Goal: Task Accomplishment & Management: Use online tool/utility

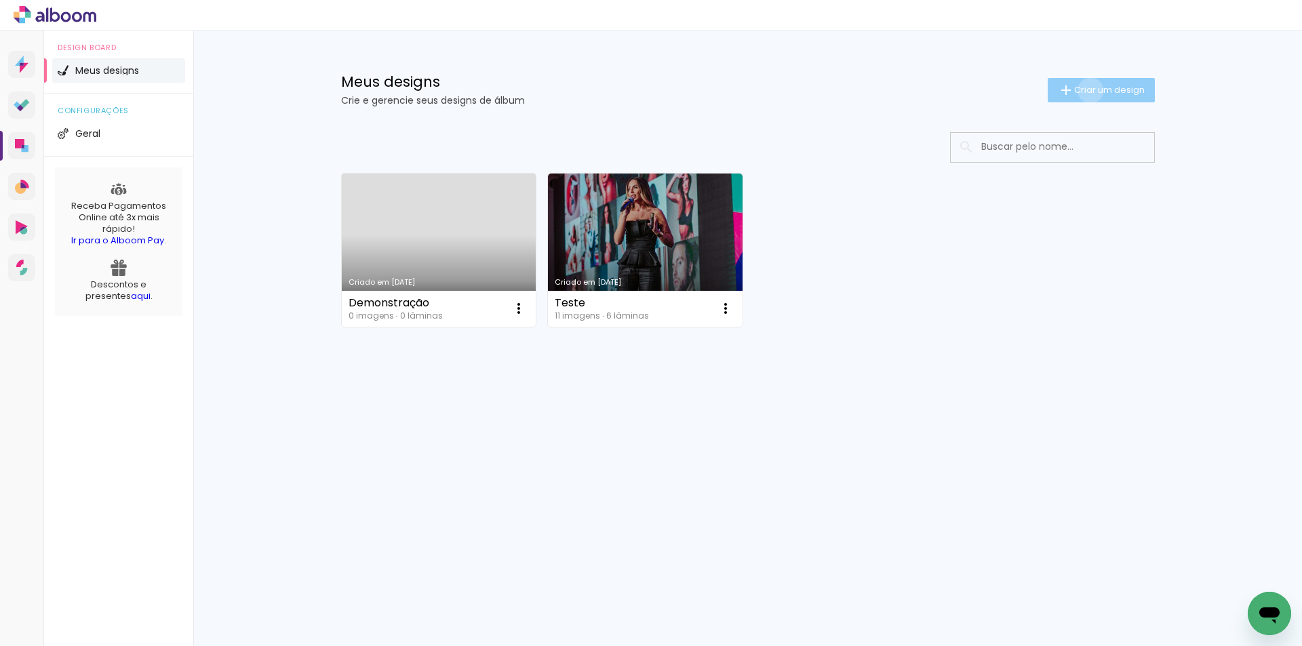
click at [1088, 90] on span "Criar um design" at bounding box center [1109, 89] width 71 height 9
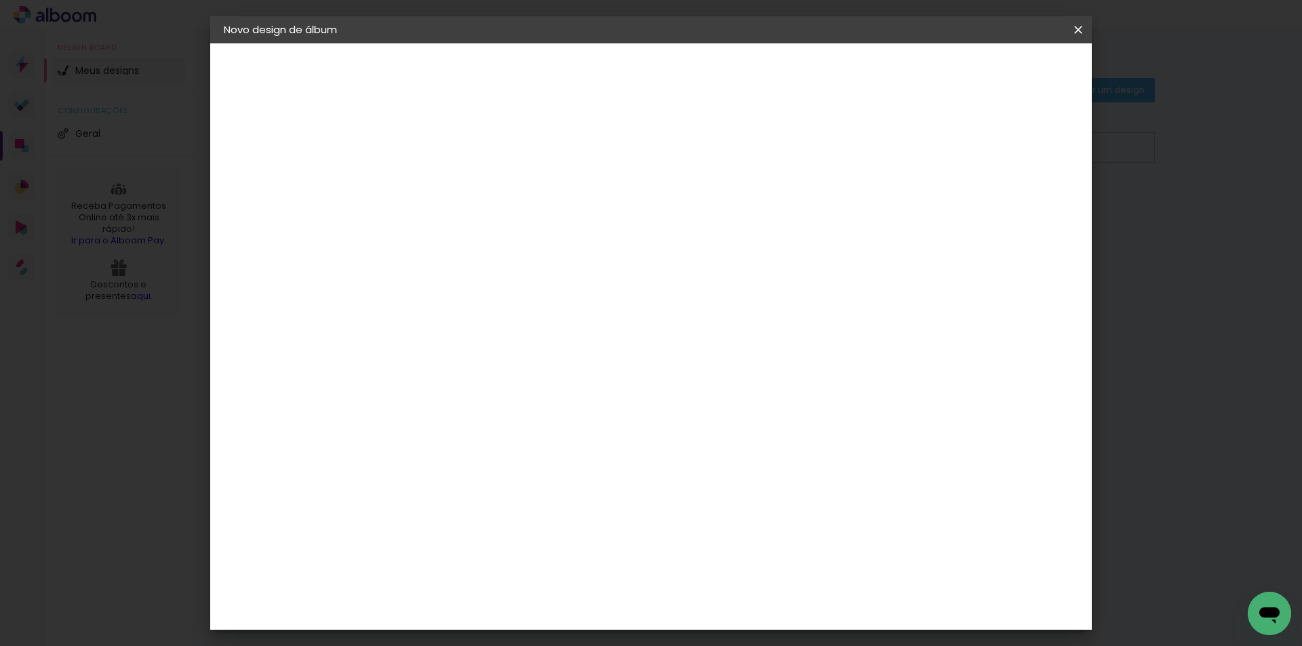
click at [445, 180] on input at bounding box center [445, 182] width 0 height 21
type input "Teste"
type paper-input "Teste"
click at [0, 0] on slot "Avançar" at bounding box center [0, 0] width 0 height 0
click at [0, 0] on slot "Tamanho Livre" at bounding box center [0, 0] width 0 height 0
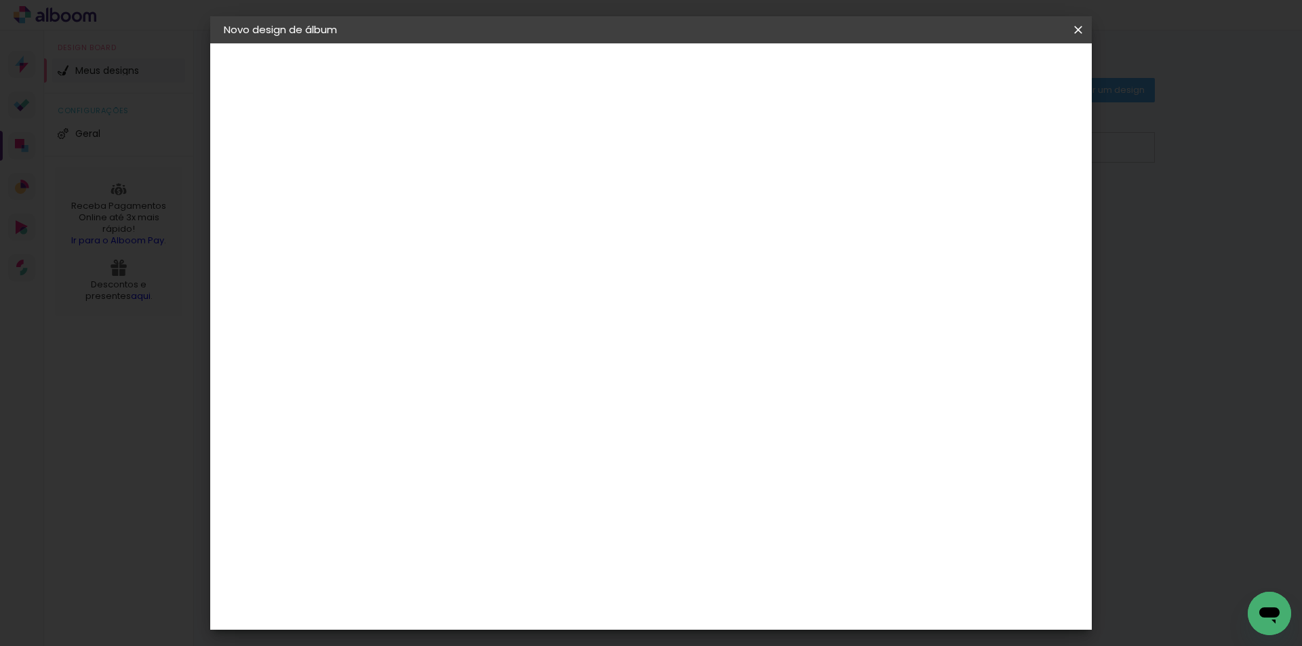
click at [699, 63] on paper-button "Avançar" at bounding box center [666, 71] width 66 height 23
click at [0, 0] on slot "Tamanho Livre" at bounding box center [0, 0] width 0 height 0
click at [719, 57] on header "Fornecedor Escolha um fornecedor ou avance com o tamanho livre. Voltar Avançar" at bounding box center [552, 83] width 333 height 81
click at [699, 66] on paper-button "Avançar" at bounding box center [666, 71] width 66 height 23
type input "3"
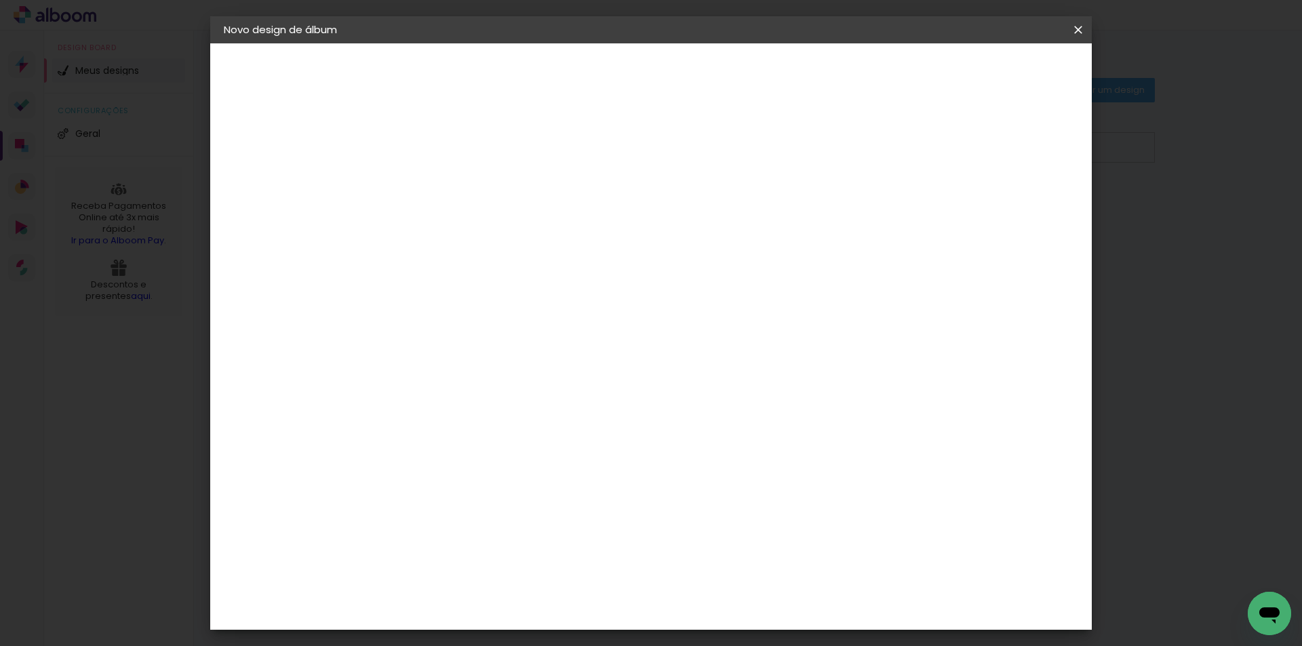
type paper-input "3"
click at [456, 153] on input "3" at bounding box center [436, 155] width 47 height 17
click at [433, 154] on input "3" at bounding box center [436, 155] width 47 height 17
type input "4"
type paper-input "4"
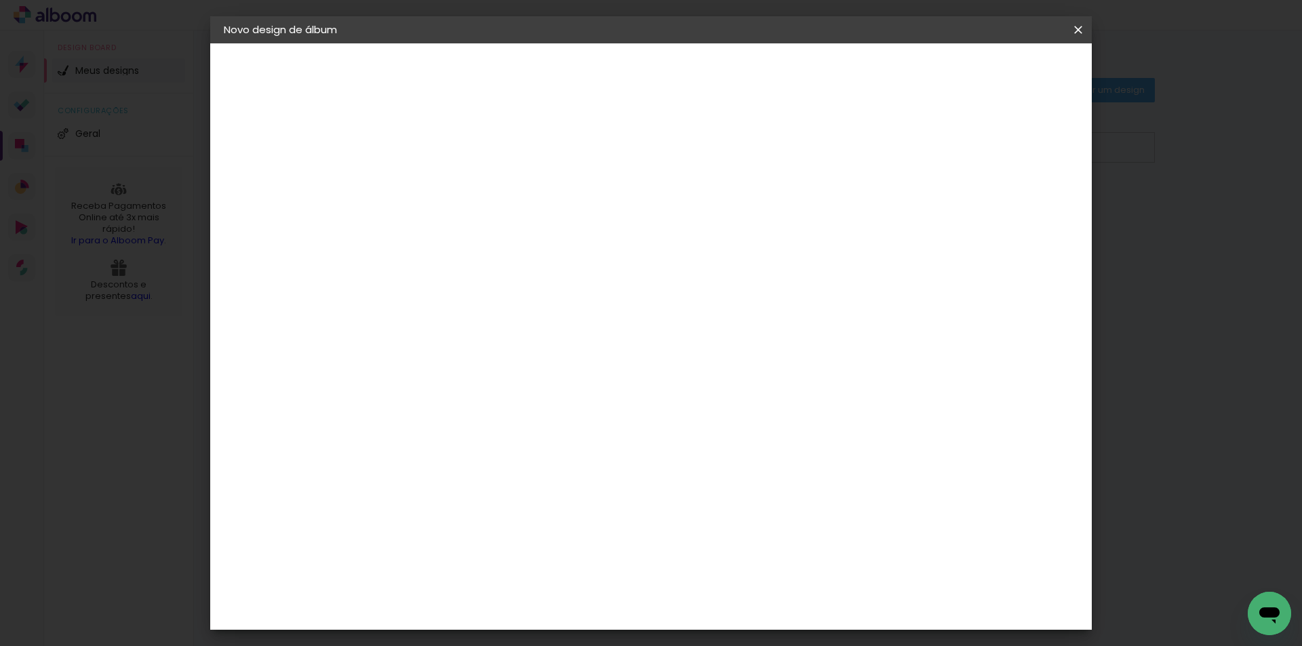
click at [454, 151] on input "4" at bounding box center [436, 155] width 47 height 17
type input "3"
type paper-input "3"
click at [454, 157] on input "3" at bounding box center [436, 155] width 47 height 17
type input "2"
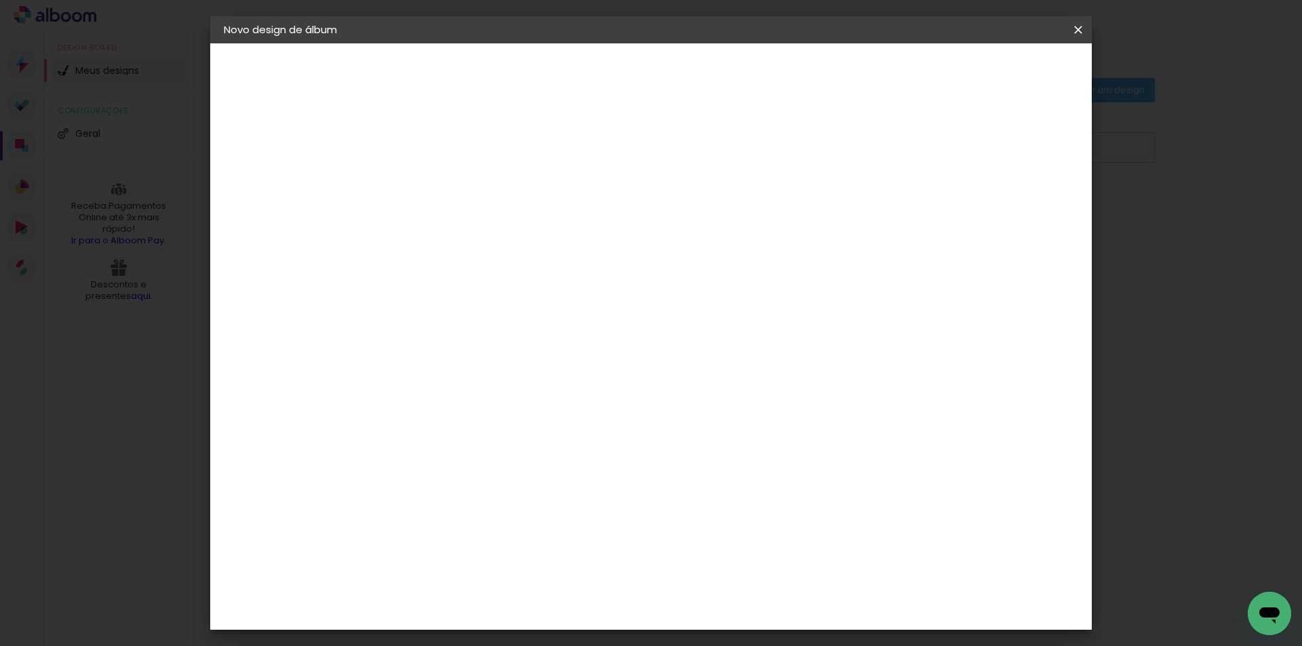
type paper-input "2"
click at [454, 158] on input "2" at bounding box center [436, 155] width 47 height 17
click at [736, 559] on input "60" at bounding box center [726, 565] width 35 height 20
click at [740, 563] on input "60" at bounding box center [726, 565] width 35 height 20
click at [424, 157] on input "2" at bounding box center [436, 155] width 47 height 17
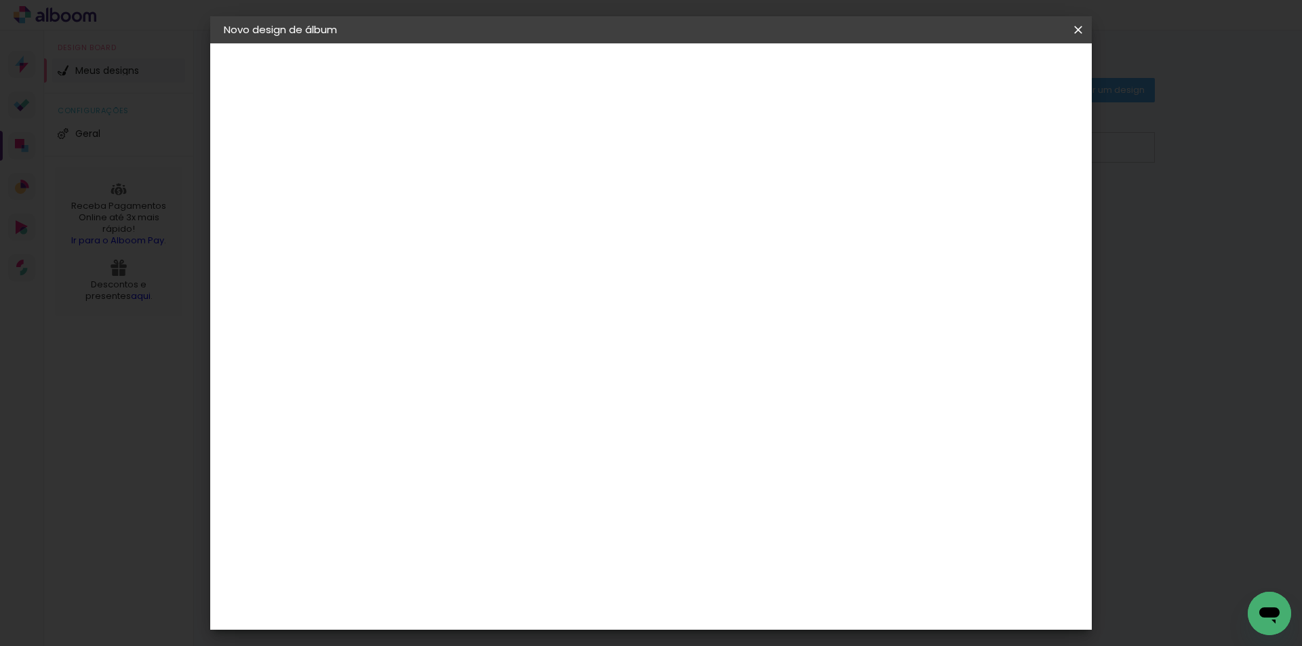
type input "1"
type paper-input "1"
click at [618, 162] on div "mm Mostrar sangria" at bounding box center [706, 107] width 641 height 128
type input "6"
type paper-input "6"
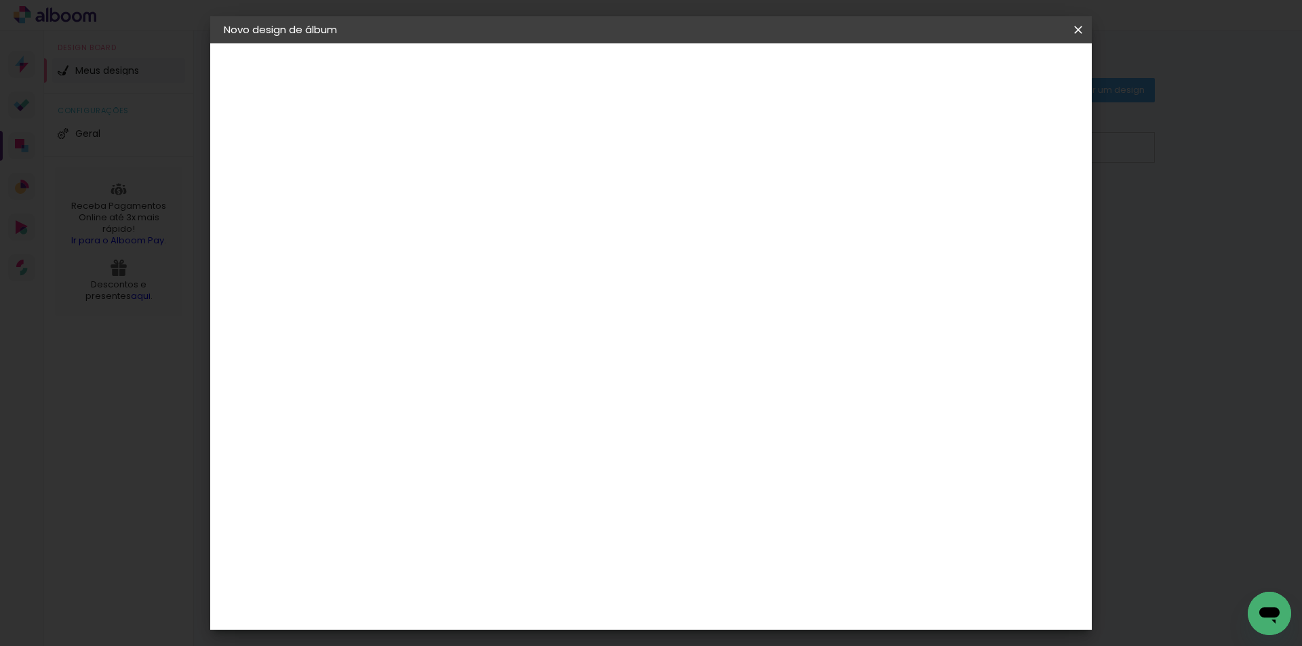
click at [1013, 199] on input "6" at bounding box center [1006, 205] width 24 height 20
type input "7"
type paper-input "7"
click at [1013, 196] on input "7" at bounding box center [1006, 205] width 24 height 20
type input "8"
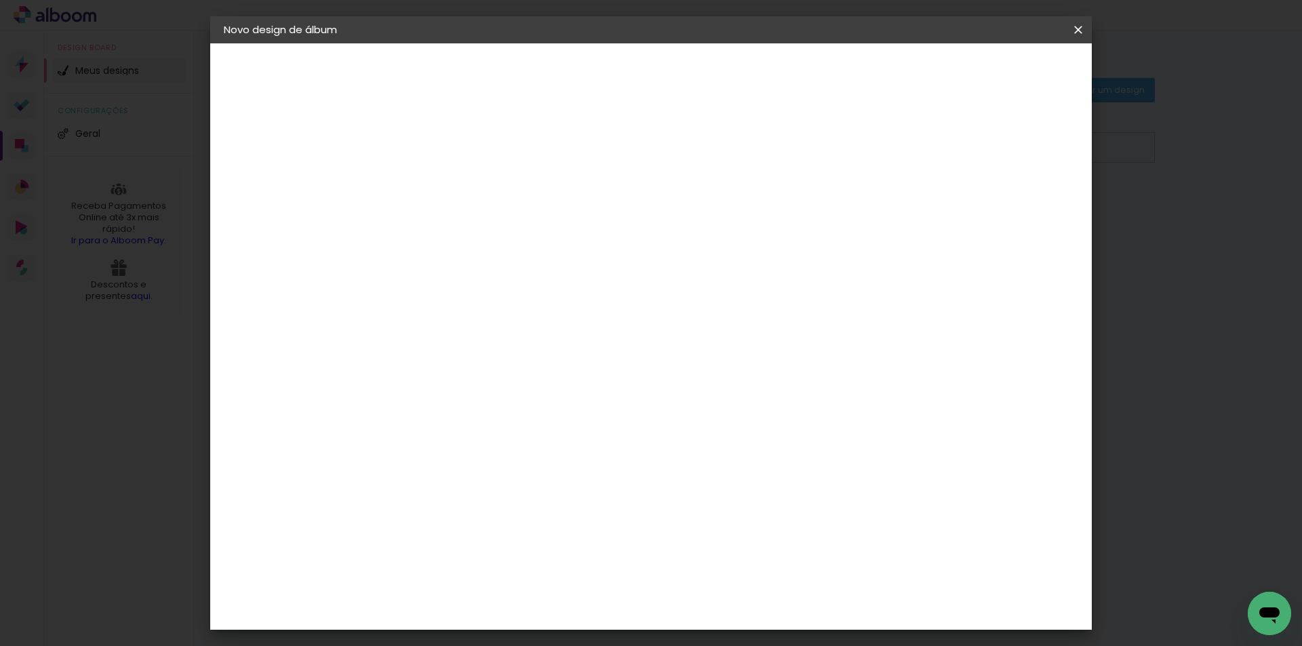
type paper-input "8"
click at [1012, 198] on input "8" at bounding box center [1005, 205] width 24 height 20
type input "9"
type paper-input "9"
click at [1012, 198] on input "9" at bounding box center [1003, 205] width 24 height 20
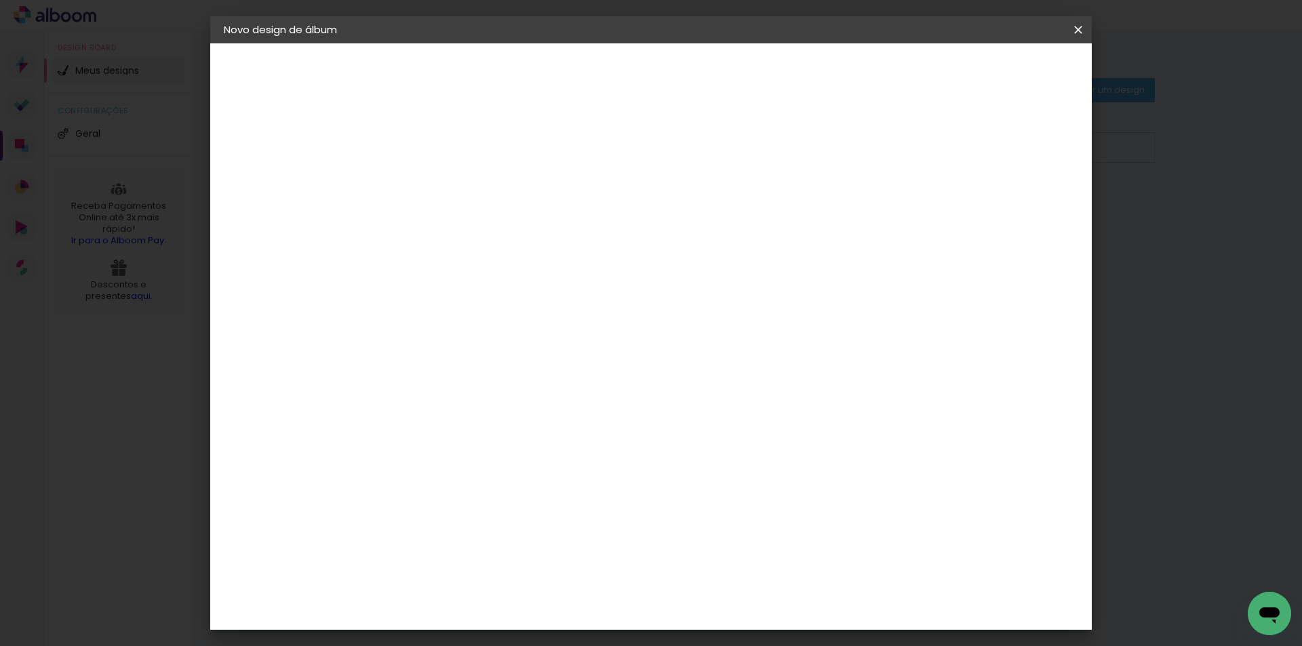
type input "10"
type paper-input "10"
click at [1012, 198] on input "10" at bounding box center [999, 205] width 24 height 20
click at [1012, 198] on div "mm" at bounding box center [1022, 205] width 20 height 20
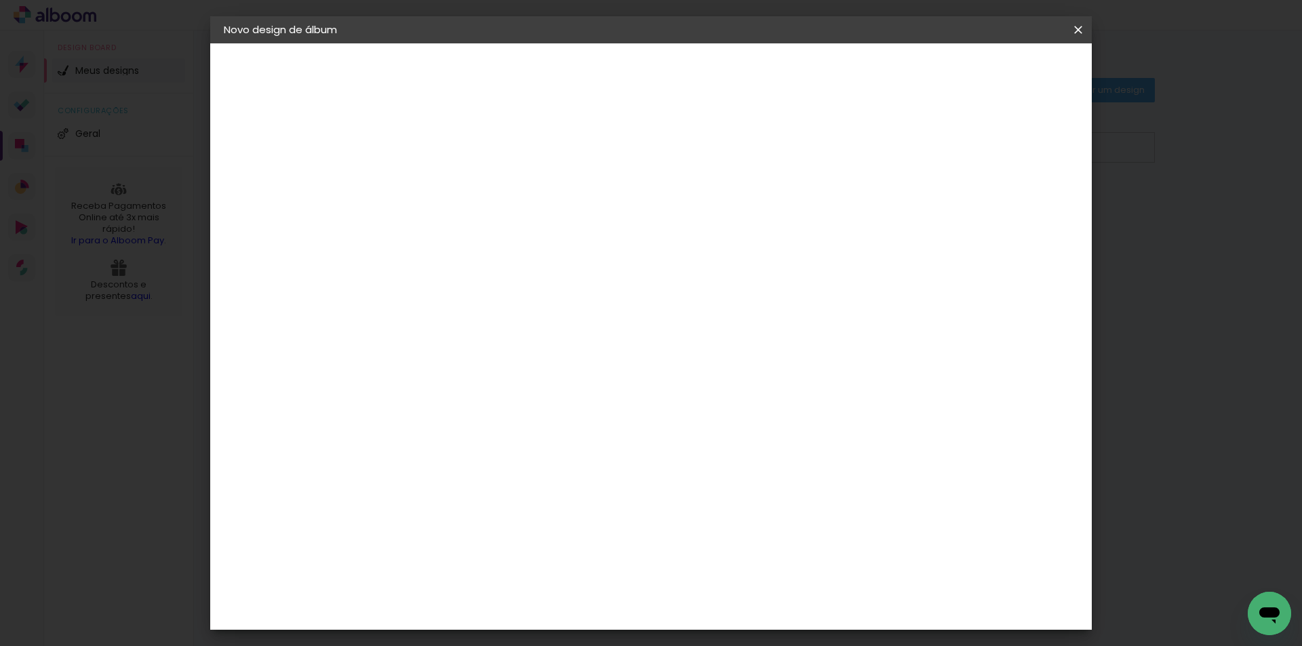
type input "9"
type paper-input "9"
click at [1001, 209] on input "9" at bounding box center [999, 205] width 24 height 20
click at [1078, 29] on iron-icon at bounding box center [1078, 30] width 16 height 14
